Goal: Information Seeking & Learning: Stay updated

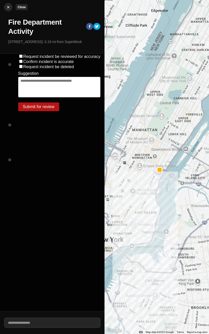
click at [5, 8] on div at bounding box center [8, 7] width 8 height 5
select select "*"
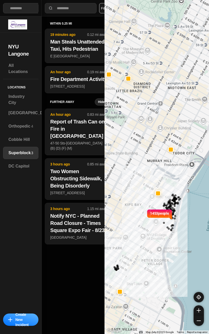
click at [149, 136] on div "1453 people" at bounding box center [157, 167] width 105 height 334
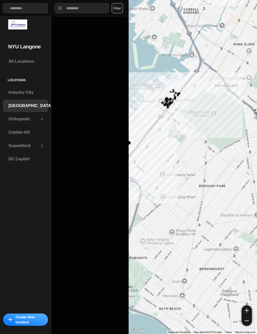
select select "*"
